Goal: Information Seeking & Learning: Get advice/opinions

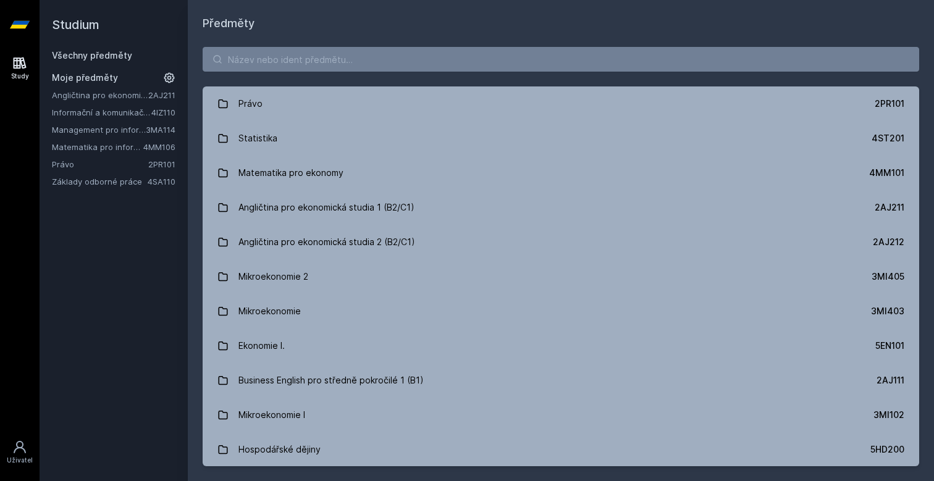
click at [104, 164] on link "Právo" at bounding box center [100, 164] width 96 height 12
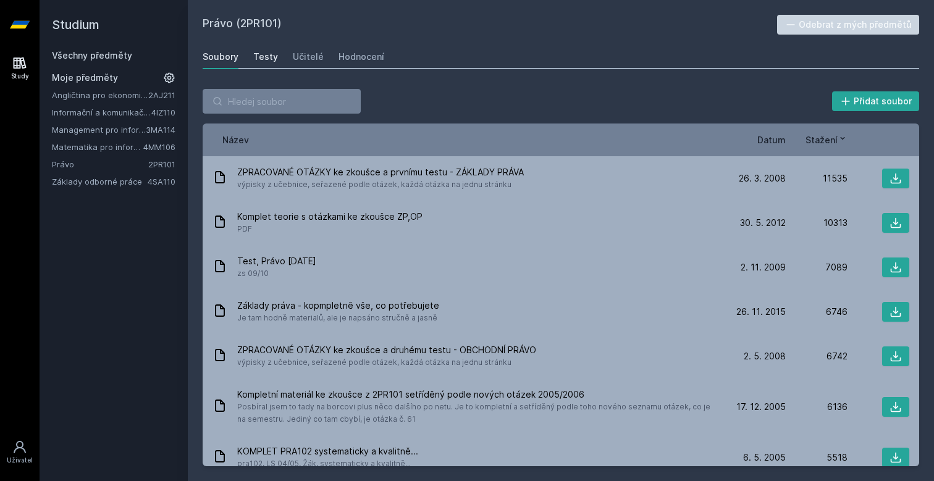
click at [271, 56] on div "Testy" at bounding box center [265, 57] width 25 height 12
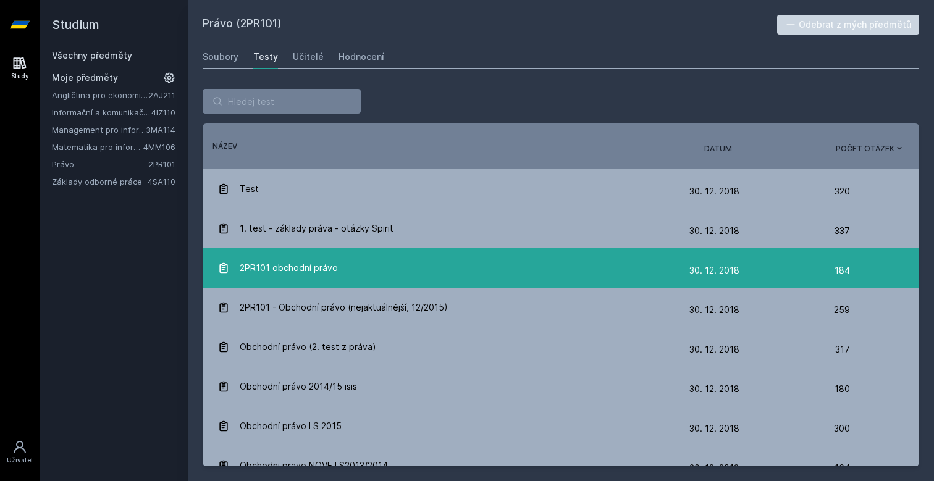
scroll to position [23, 0]
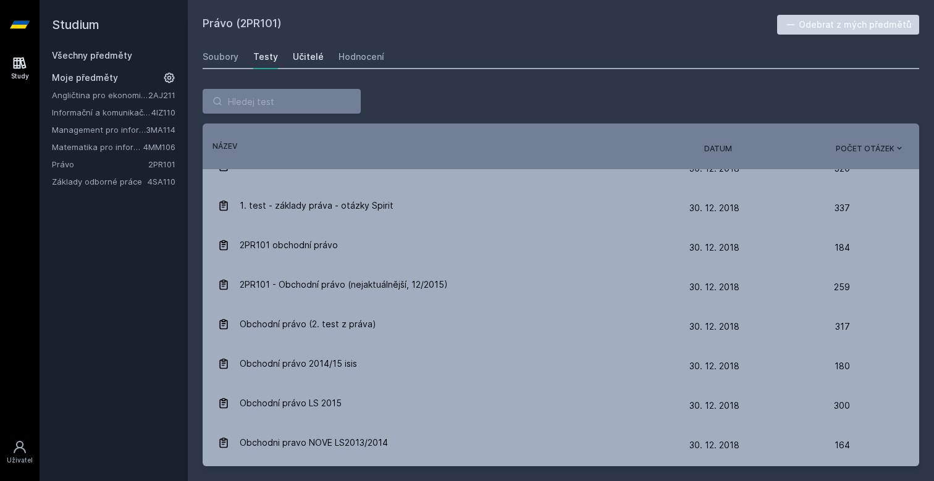
click at [307, 67] on link "Učitelé" at bounding box center [308, 56] width 31 height 25
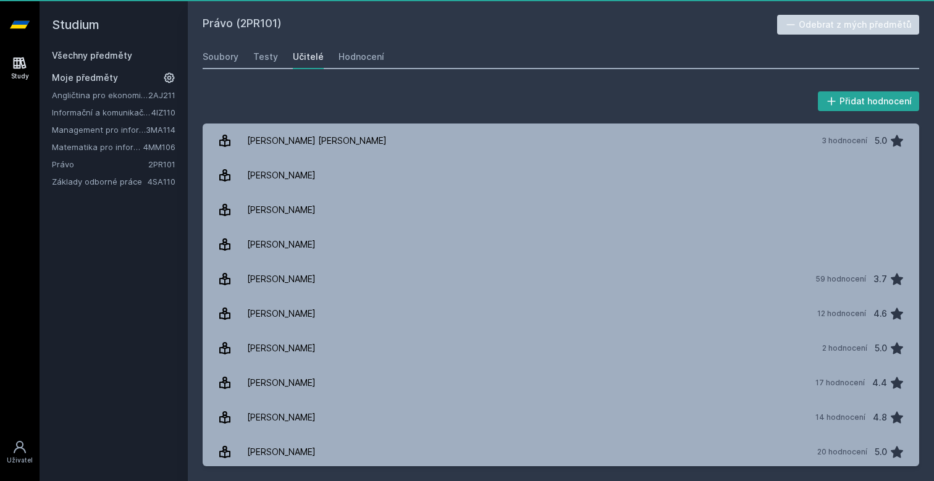
click at [305, 56] on div "Učitelé" at bounding box center [308, 57] width 31 height 12
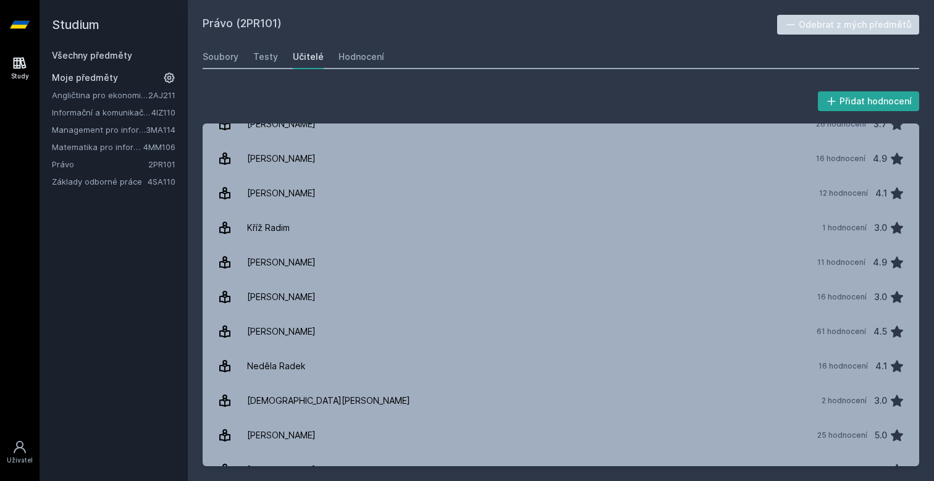
scroll to position [515, 0]
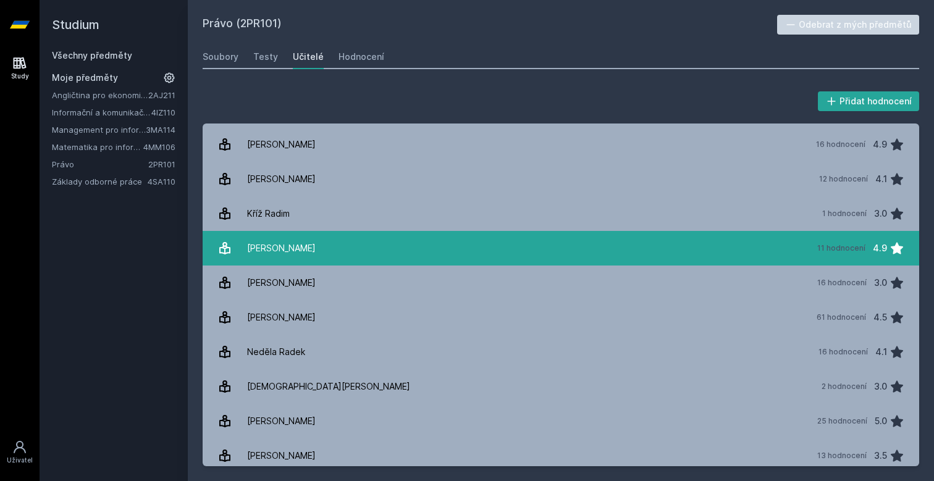
click at [601, 257] on link "[PERSON_NAME][DATE] hodnocení 4.9" at bounding box center [561, 248] width 717 height 35
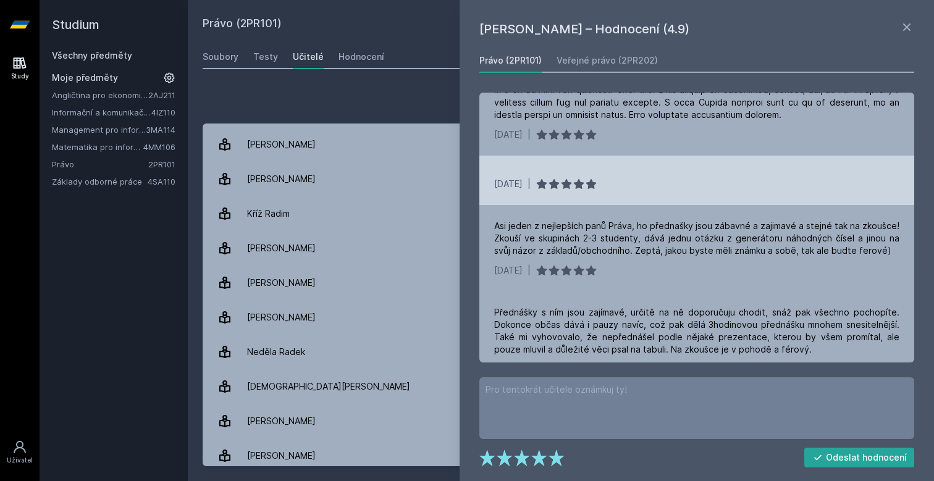
scroll to position [297, 0]
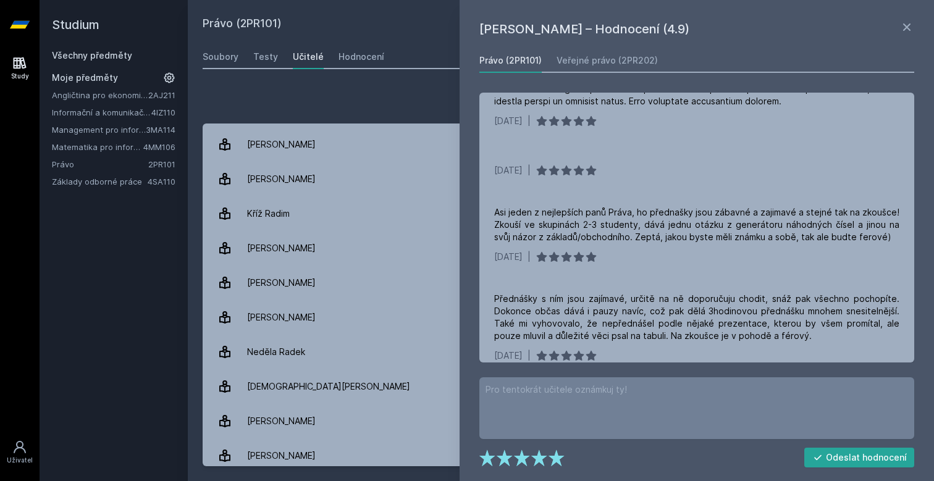
click at [916, 26] on div "[PERSON_NAME] – Hodnocení (4.9) Právo (2PR101) Veřejné právo (2PR202) Skvě-lej!…" at bounding box center [697, 240] width 474 height 481
click at [909, 20] on icon at bounding box center [906, 27] width 15 height 15
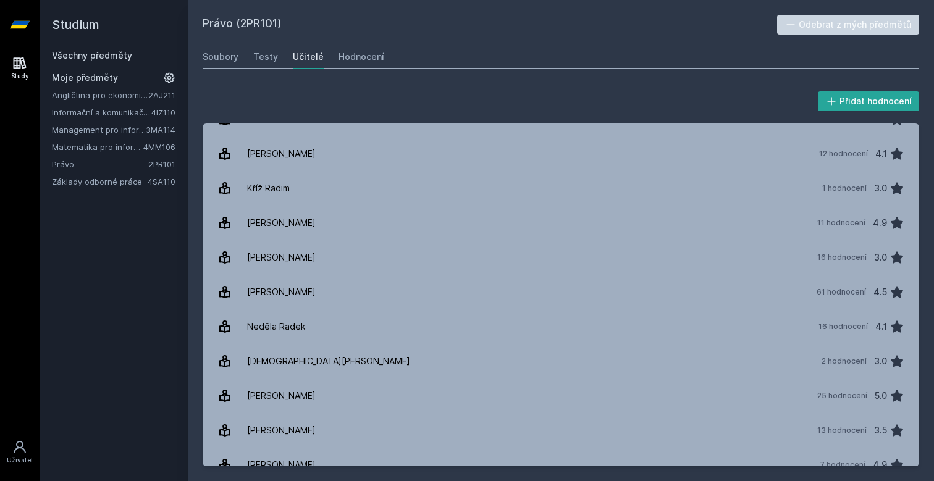
scroll to position [539, 0]
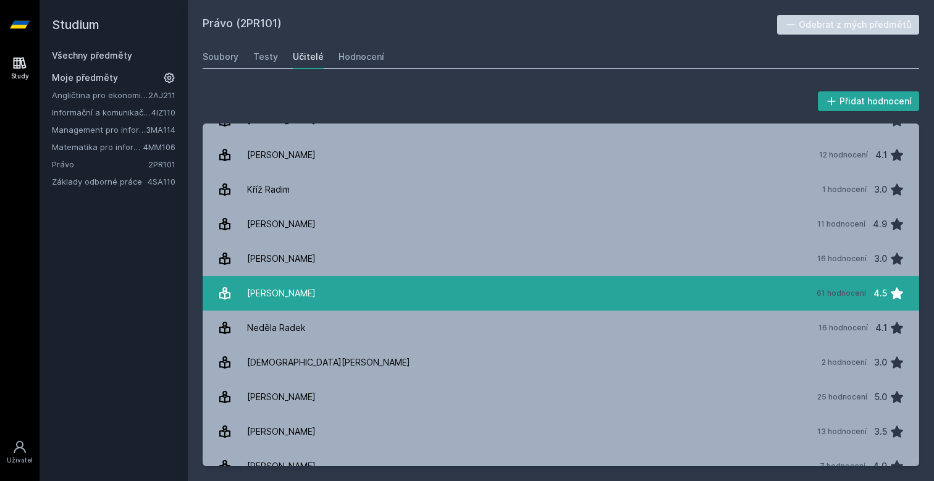
click at [479, 305] on link "[PERSON_NAME] 61 hodnocení 4.5" at bounding box center [561, 293] width 717 height 35
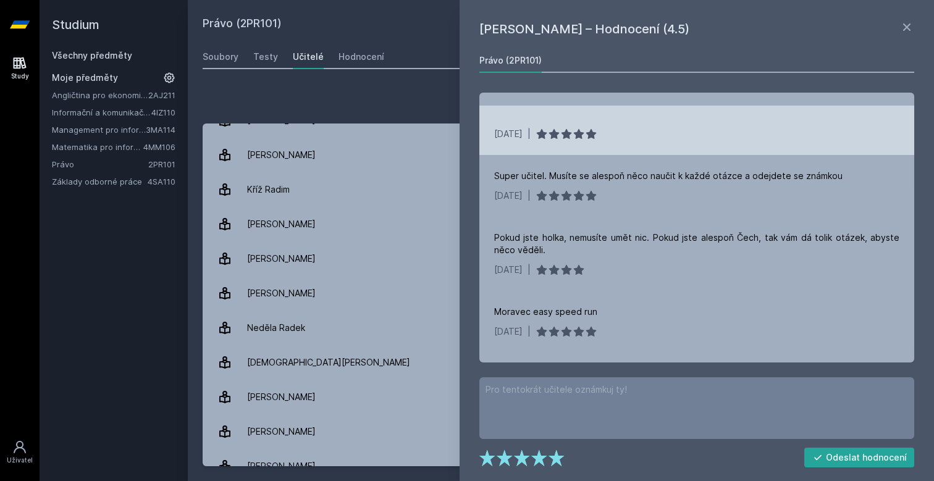
scroll to position [75, 0]
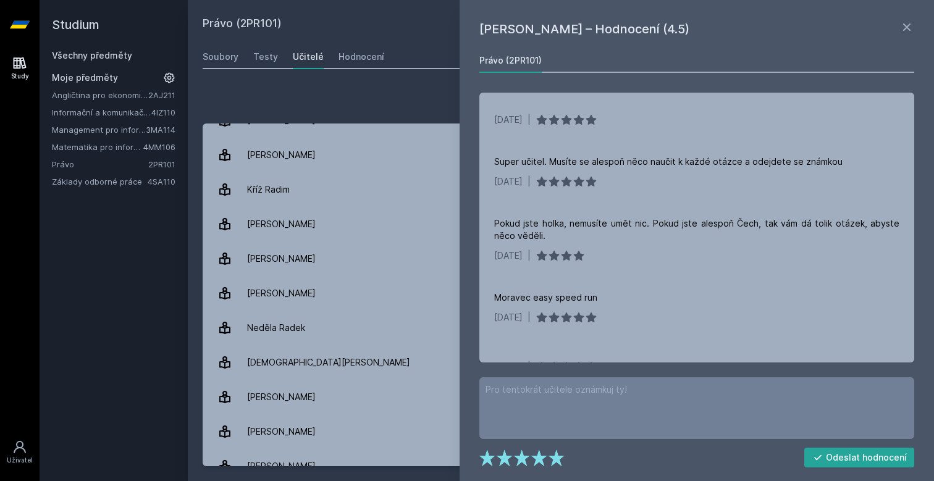
click at [9, 0] on html "Study Uživatel Studium Všechny předměty Moje předměty Angličtina pro ekonomická…" at bounding box center [467, 240] width 934 height 481
click at [902, 25] on icon at bounding box center [906, 27] width 15 height 15
